Goal: Task Accomplishment & Management: Manage account settings

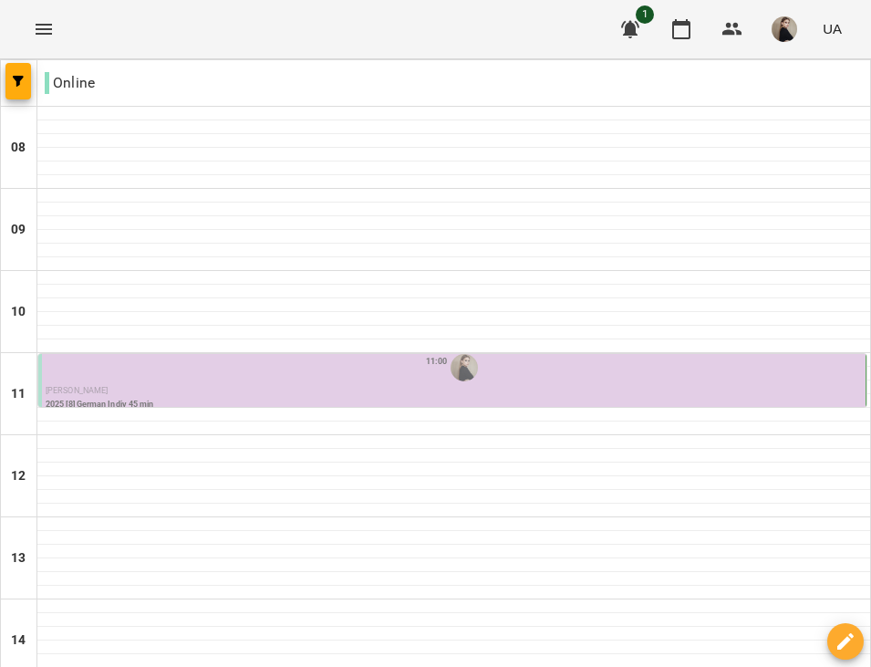
click at [300, 396] on p "[PERSON_NAME]" at bounding box center [454, 391] width 816 height 13
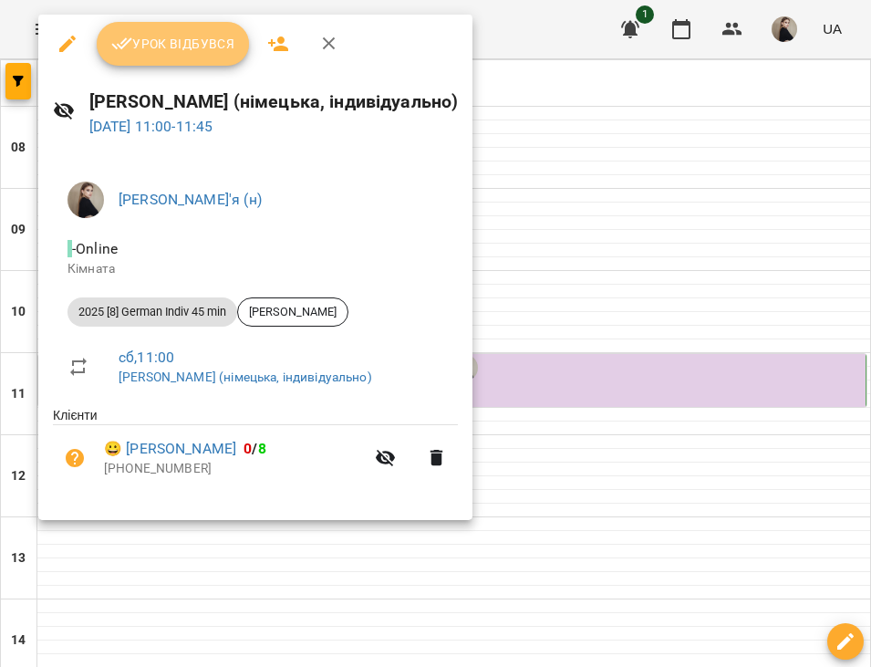
click at [171, 47] on span "Урок відбувся" at bounding box center [173, 44] width 124 height 22
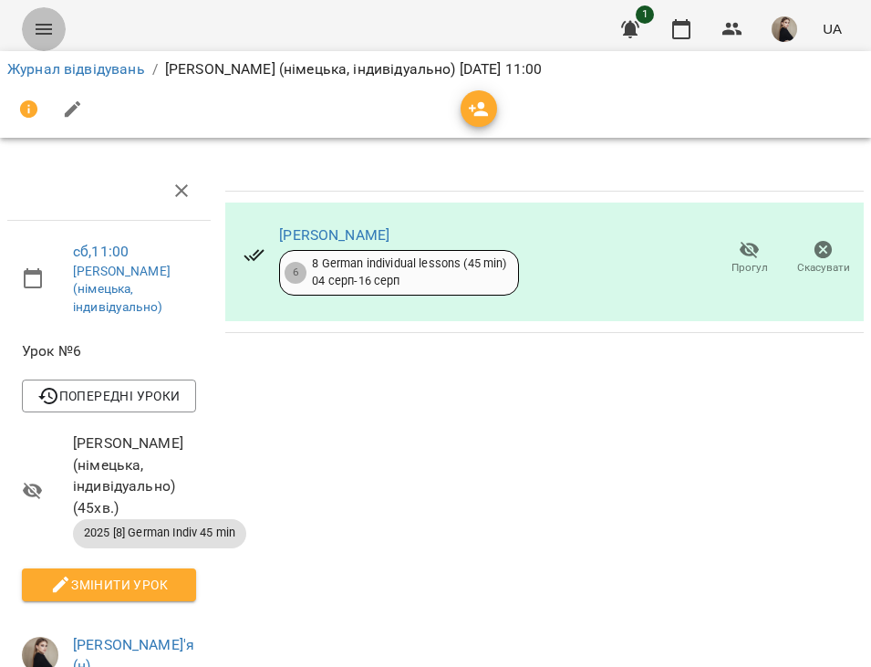
click at [49, 36] on icon "Menu" at bounding box center [44, 29] width 22 height 22
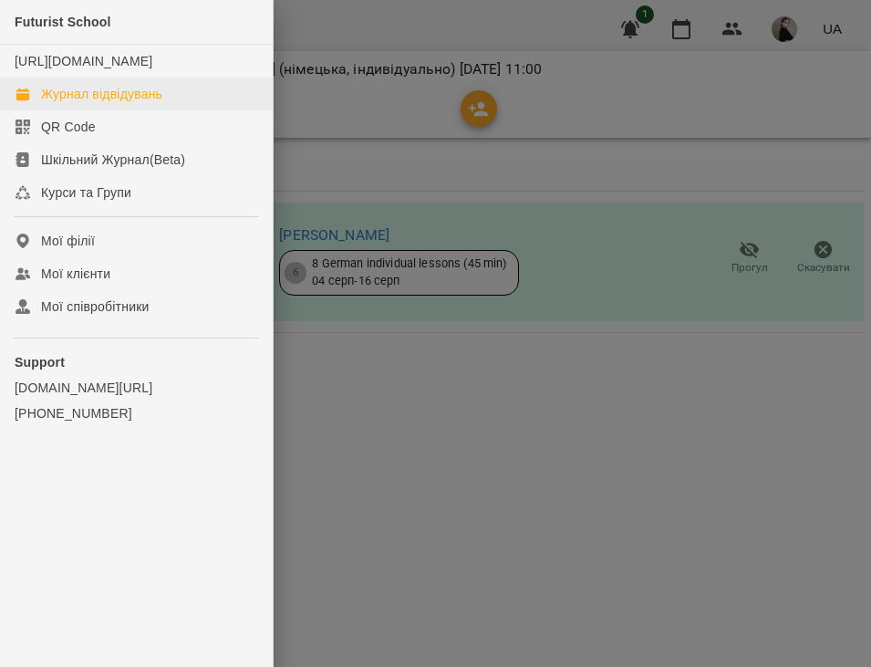
click at [124, 103] on div "Журнал відвідувань" at bounding box center [101, 94] width 121 height 18
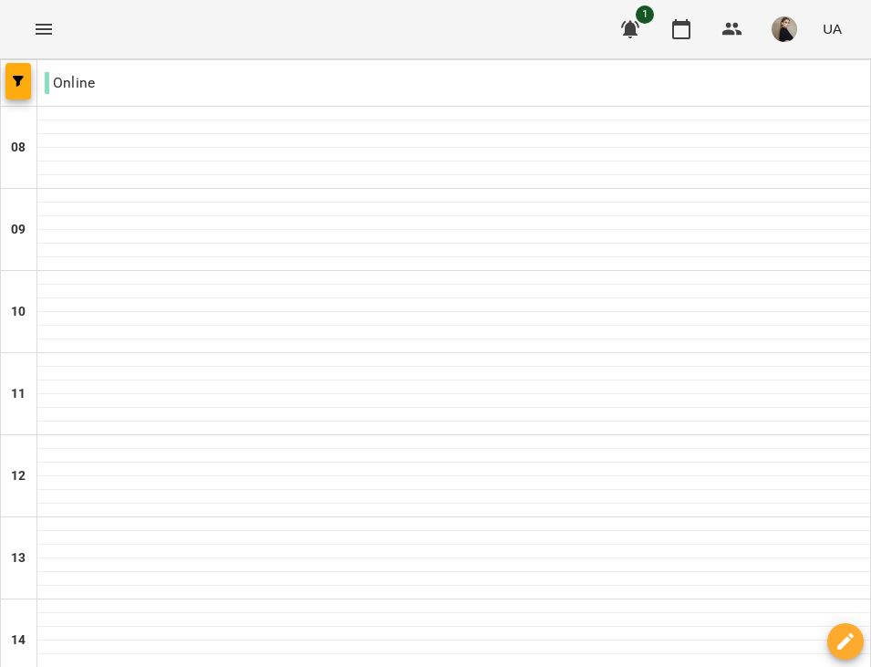
scroll to position [773, 0]
type input "**********"
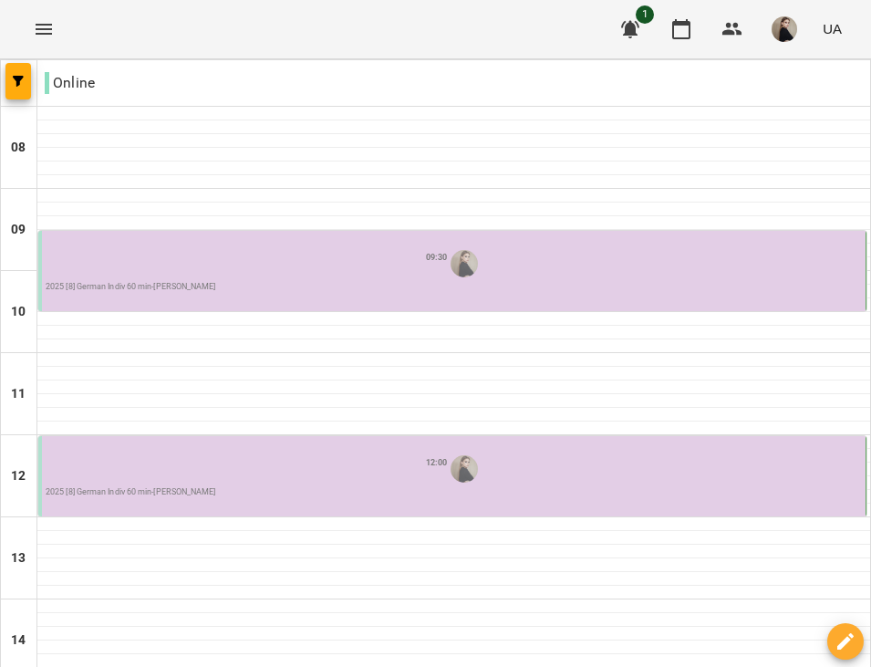
scroll to position [20, 0]
click at [222, 452] on div "12:00" at bounding box center [454, 469] width 816 height 35
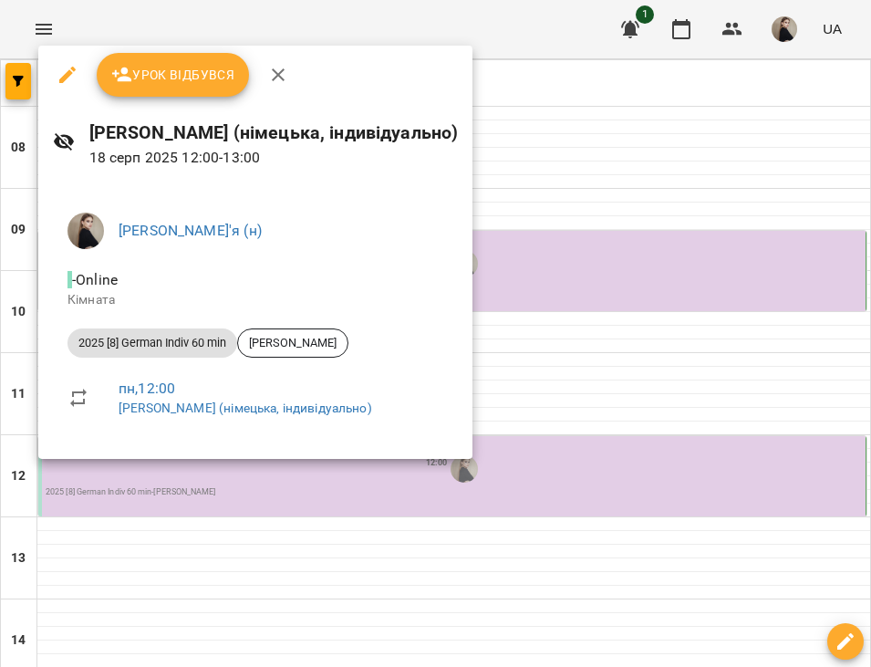
click at [534, 314] on div at bounding box center [435, 333] width 871 height 667
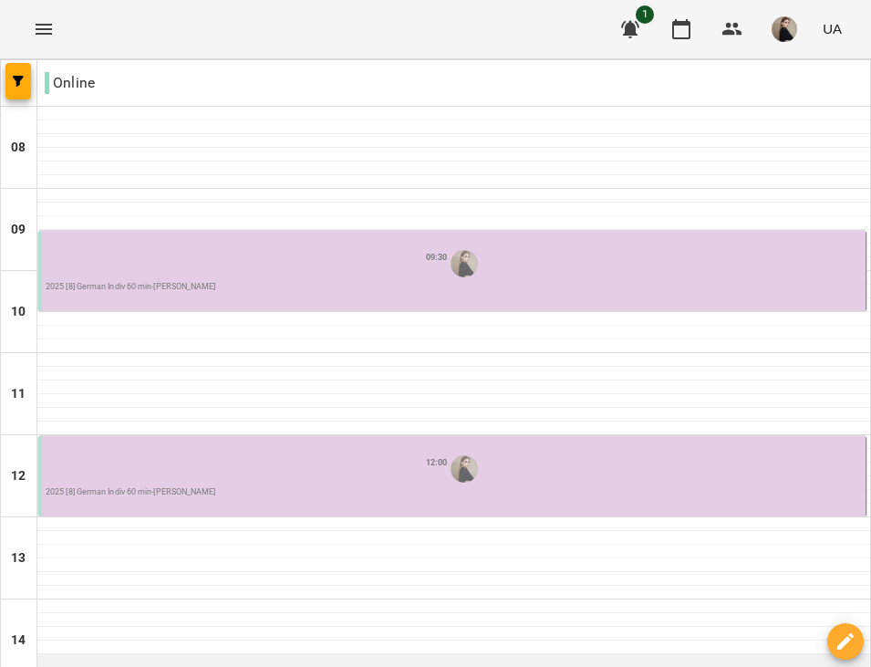
scroll to position [511, 0]
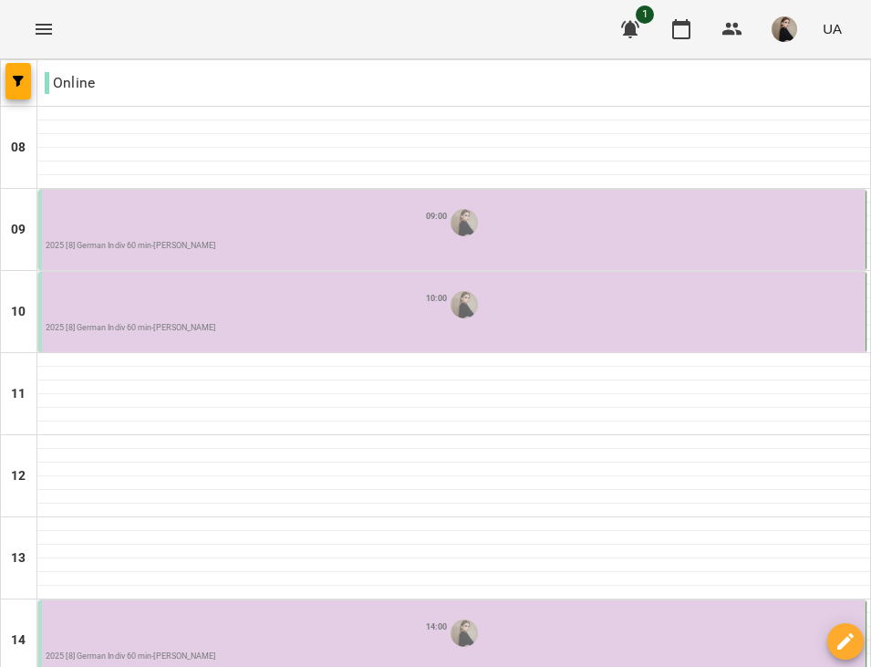
scroll to position [607, 0]
click at [777, 15] on button "button" at bounding box center [784, 28] width 47 height 47
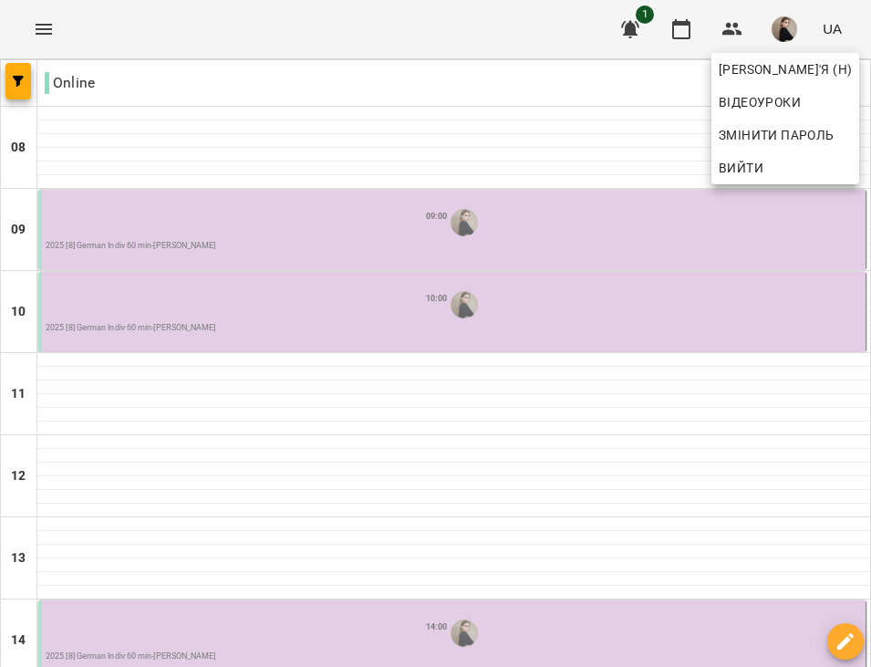
click at [423, 262] on div at bounding box center [435, 333] width 871 height 667
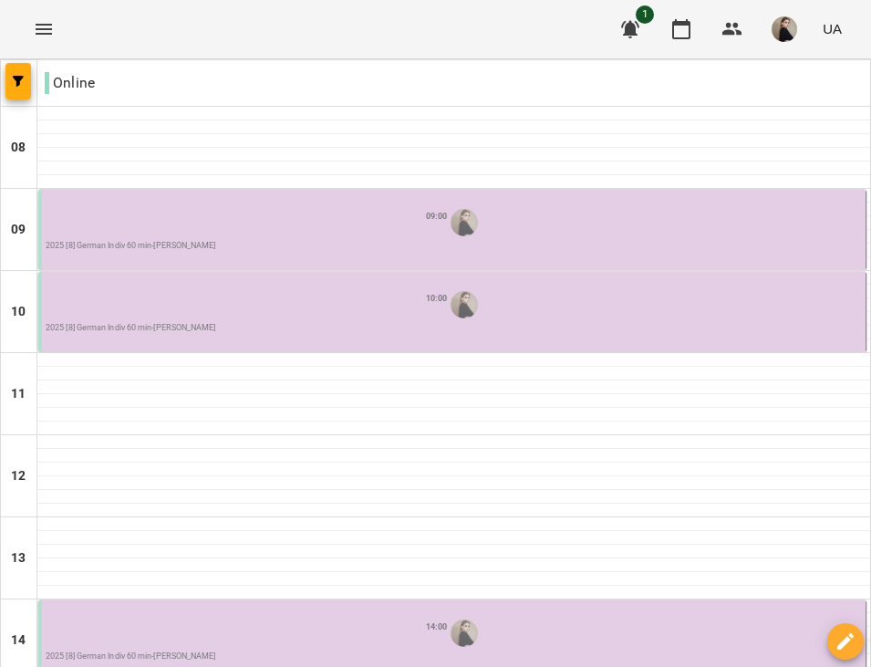
scroll to position [543, 0]
click at [783, 25] on img "button" at bounding box center [785, 29] width 26 height 26
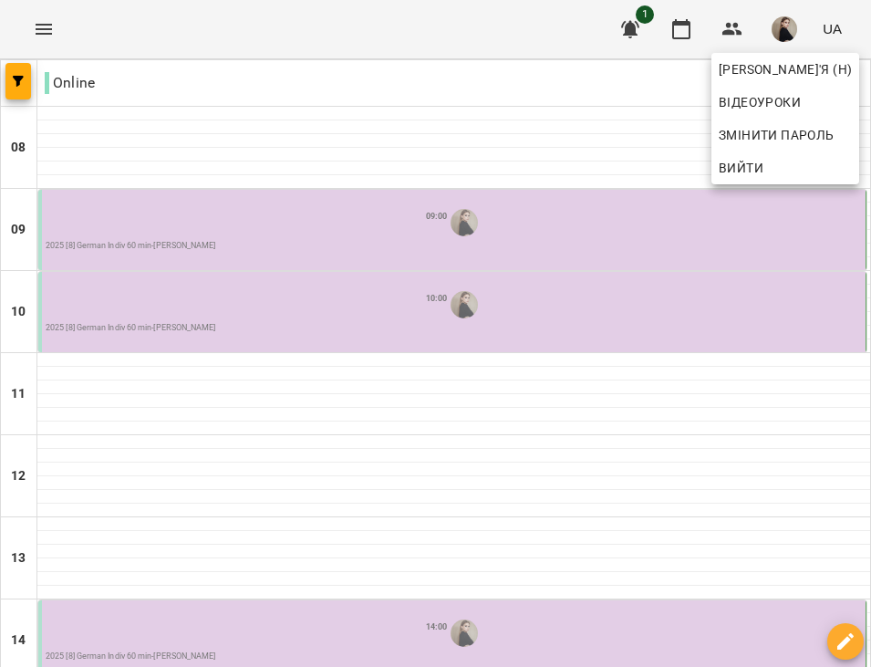
drag, startPoint x: 780, startPoint y: 30, endPoint x: 686, endPoint y: 20, distance: 94.5
click at [686, 20] on div at bounding box center [435, 333] width 871 height 667
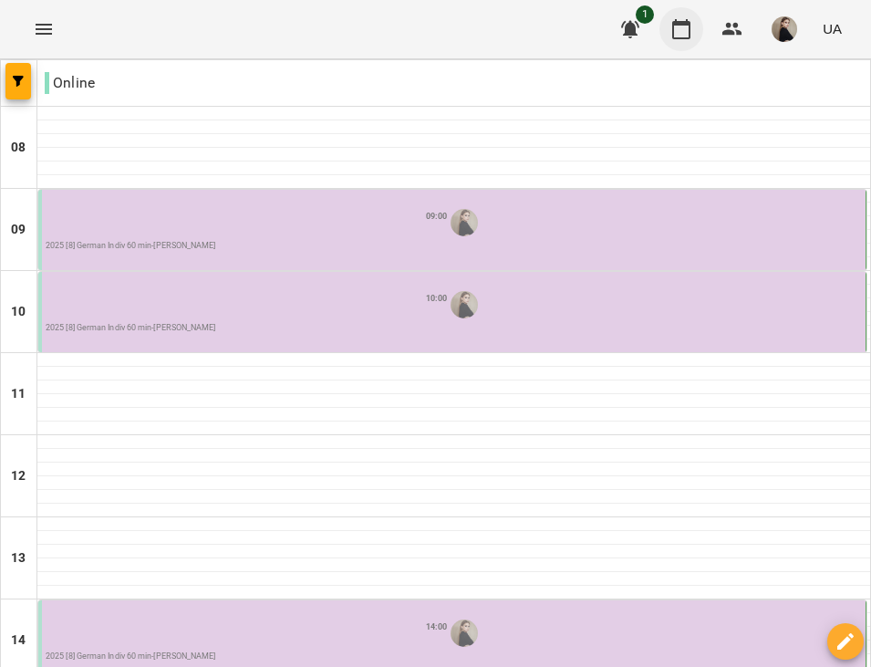
click at [684, 32] on icon "button" at bounding box center [681, 29] width 22 height 22
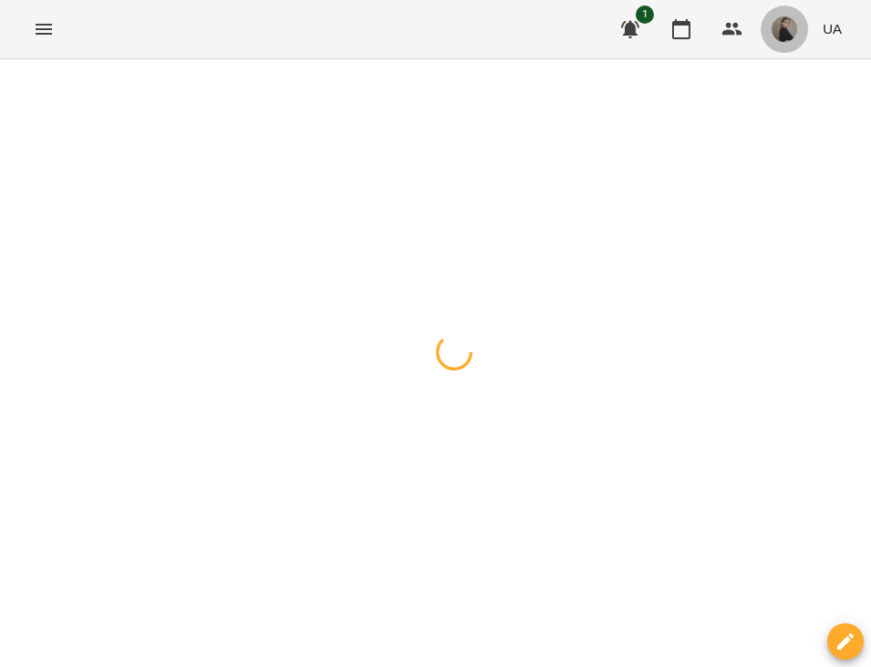
click at [786, 31] on img "button" at bounding box center [785, 29] width 26 height 26
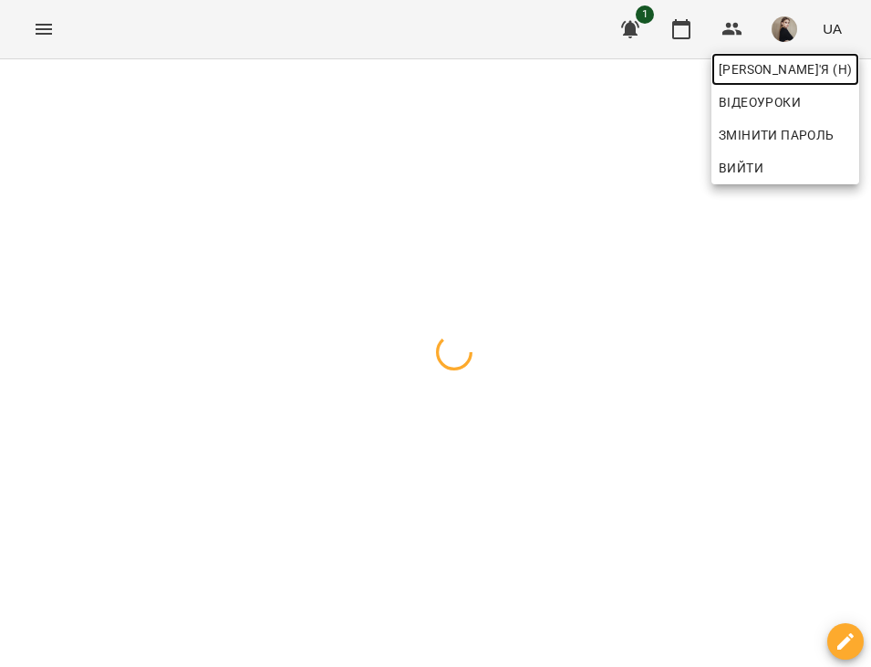
click at [778, 68] on span "[PERSON_NAME]'я (н)" at bounding box center [785, 69] width 133 height 22
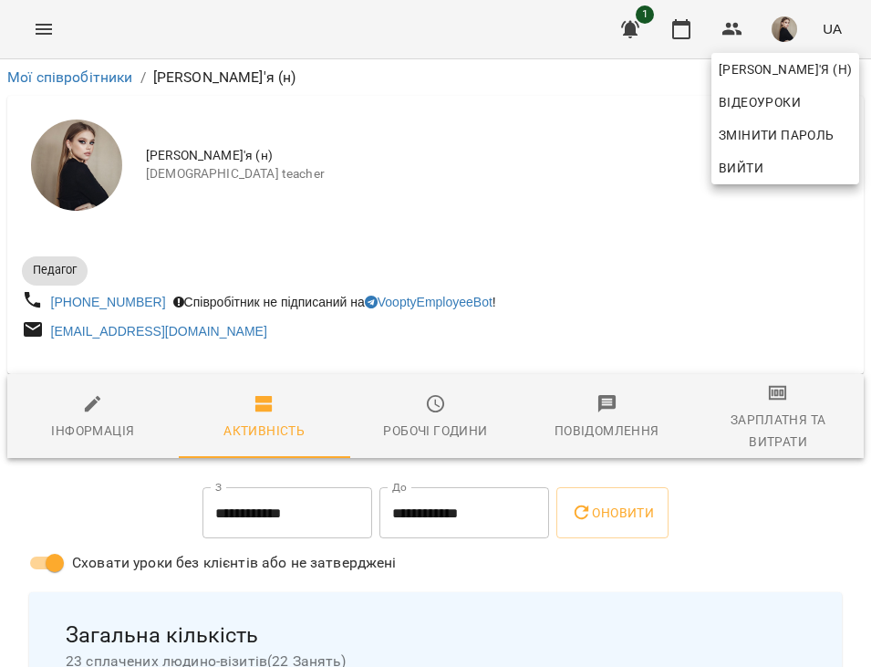
click at [409, 410] on div at bounding box center [435, 333] width 871 height 667
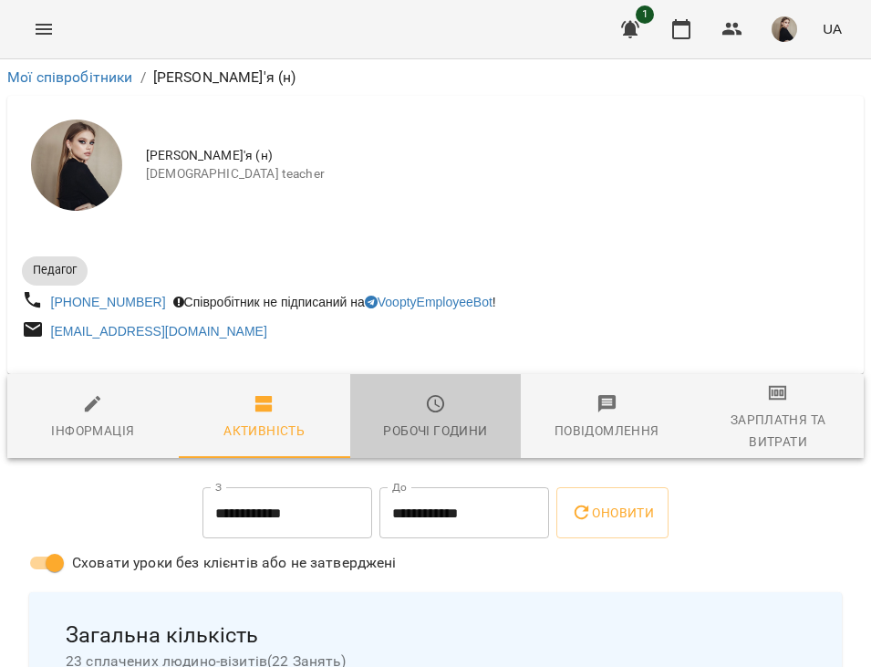
click at [448, 415] on span "Робочі години" at bounding box center [436, 417] width 150 height 49
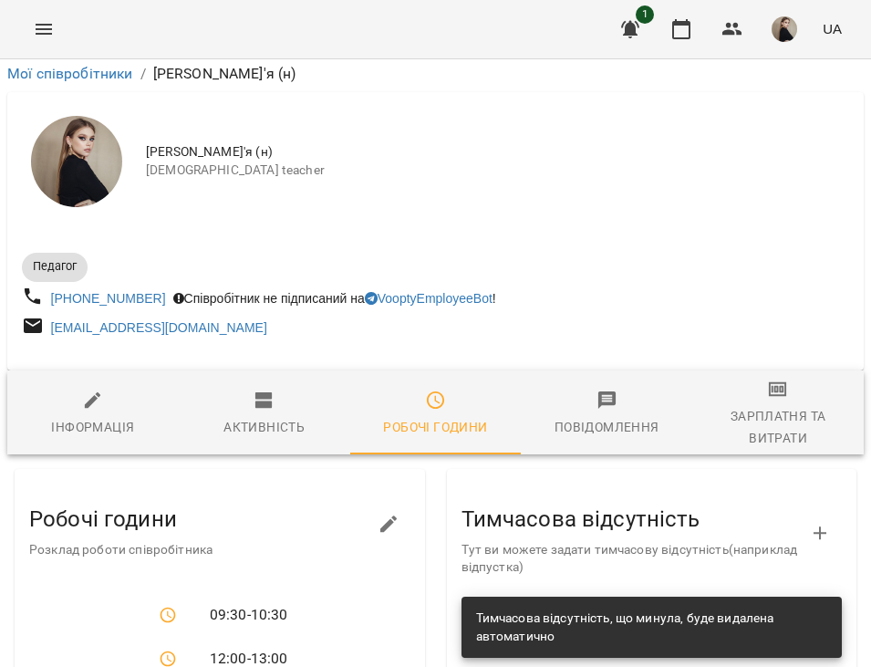
scroll to position [508, 0]
